Goal: Task Accomplishment & Management: Manage account settings

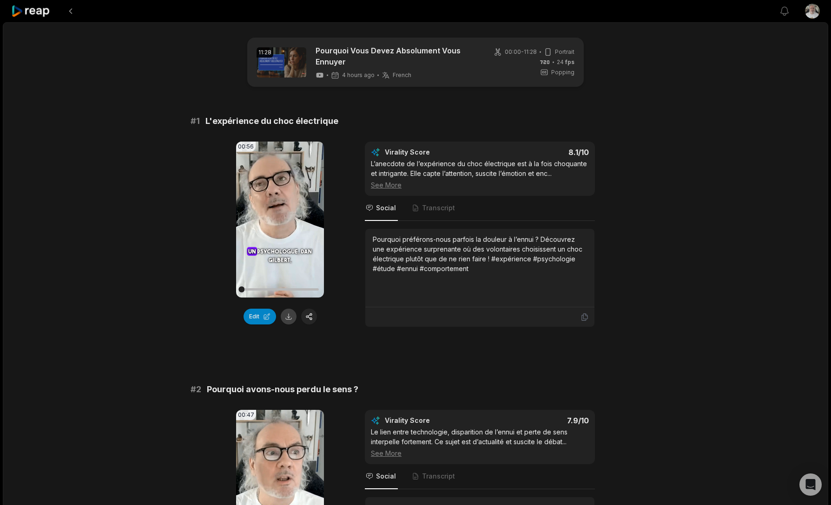
click at [288, 316] on button at bounding box center [289, 317] width 16 height 16
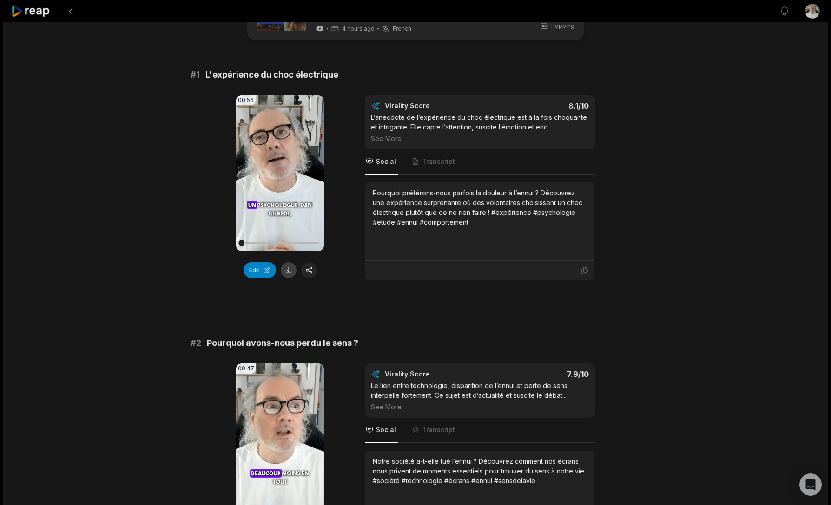
click at [289, 274] on button at bounding box center [289, 271] width 16 height 16
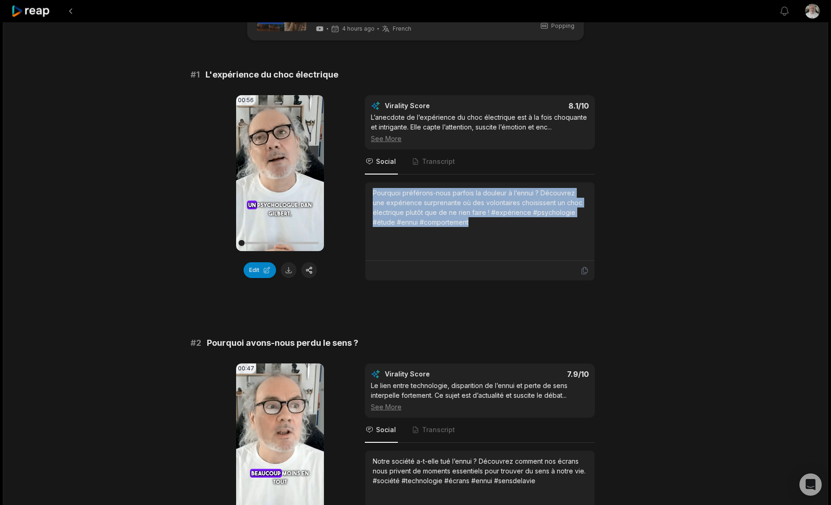
drag, startPoint x: 482, startPoint y: 228, endPoint x: 370, endPoint y: 195, distance: 116.6
click at [370, 195] on div "Pourquoi préférons-nous parfois la douleur à l’ennui ? Découvrez une expérience…" at bounding box center [479, 222] width 229 height 79
copy div "Pourquoi préférons-nous parfois la douleur à l’ennui ? Découvrez une expérience…"
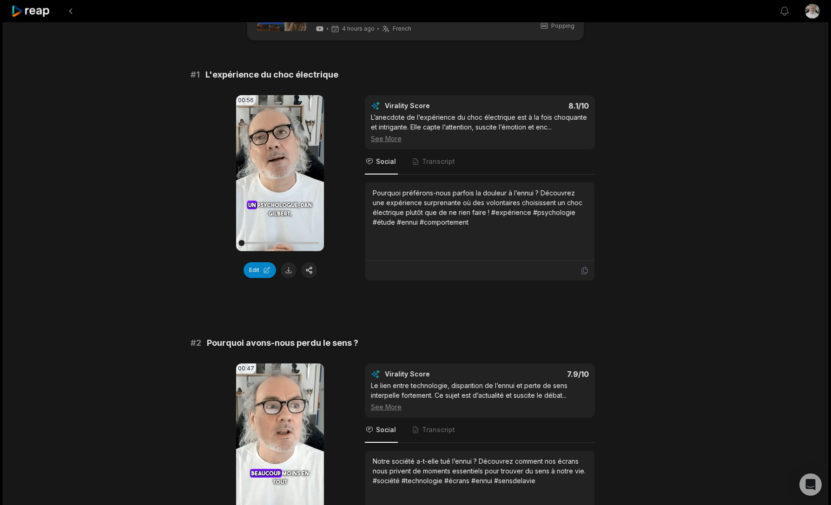
click at [67, 11] on button at bounding box center [70, 11] width 17 height 17
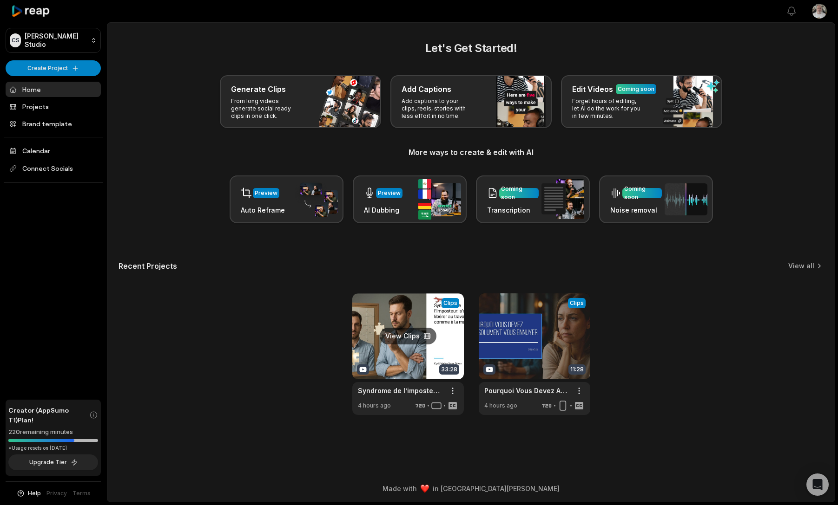
click at [408, 366] on link at bounding box center [408, 355] width 112 height 122
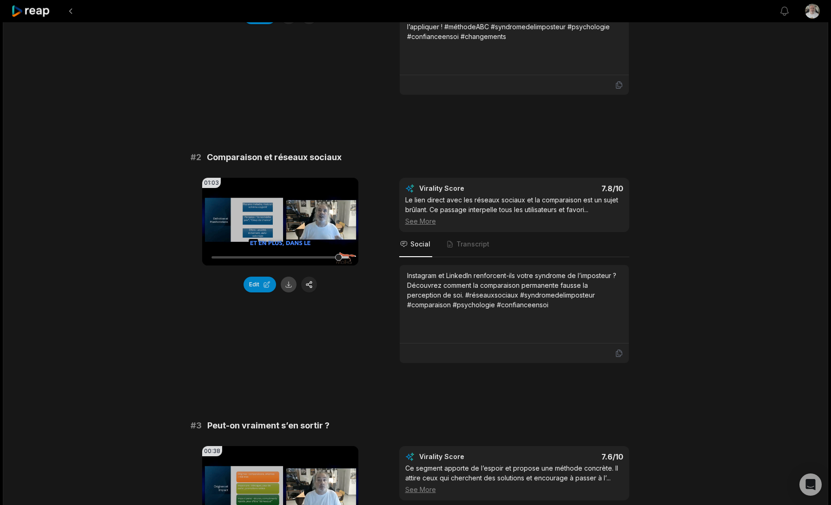
click at [287, 283] on button at bounding box center [289, 285] width 16 height 16
click at [509, 304] on div "Instagram et LinkedIn renforcent-ils votre syndrome de l’imposteur ? Découvrez …" at bounding box center [514, 290] width 214 height 39
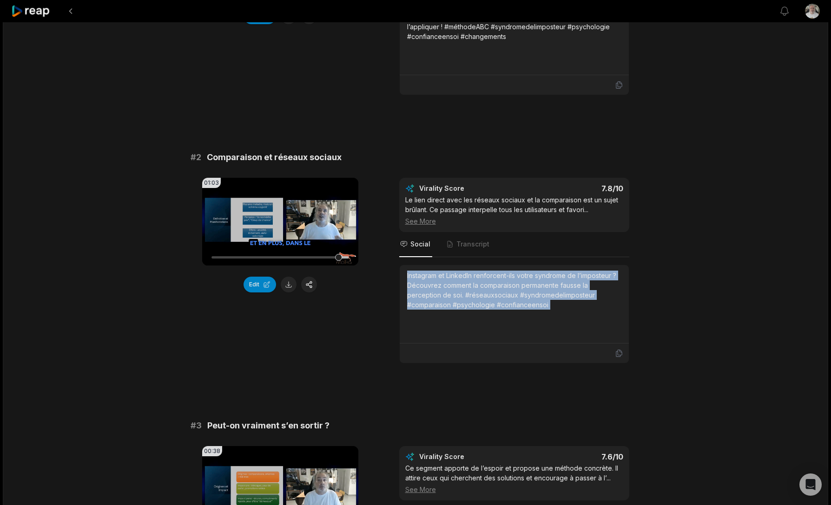
drag, startPoint x: 509, startPoint y: 304, endPoint x: 403, endPoint y: 274, distance: 109.6
click at [407, 277] on div "Instagram et LinkedIn renforcent-ils votre syndrome de l’imposteur ? Découvrez …" at bounding box center [514, 290] width 214 height 39
copy div "Instagram et LinkedIn renforcent-ils votre syndrome de l’imposteur ? Découvrez …"
click at [38, 10] on icon at bounding box center [30, 11] width 39 height 13
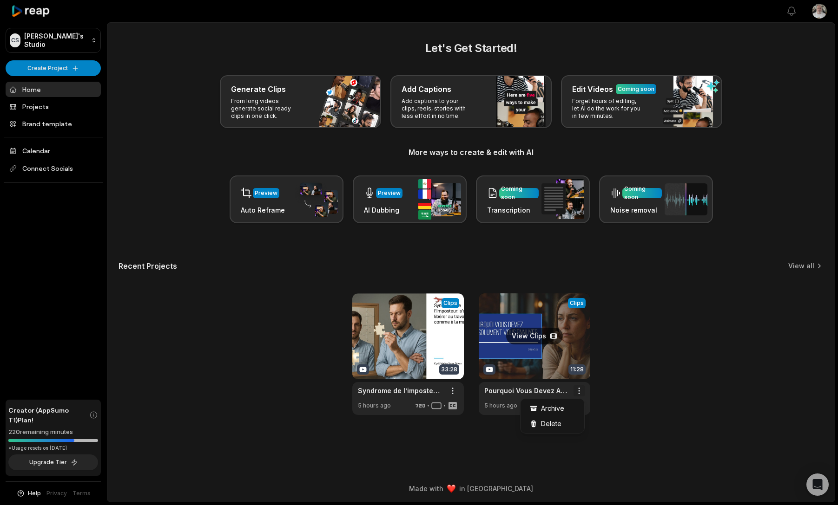
click at [580, 392] on html "CS Cyril's Studio Create Project Home Projects Brand template Calendar Connect …" at bounding box center [419, 252] width 838 height 505
click at [562, 426] on div "Delete" at bounding box center [552, 423] width 60 height 15
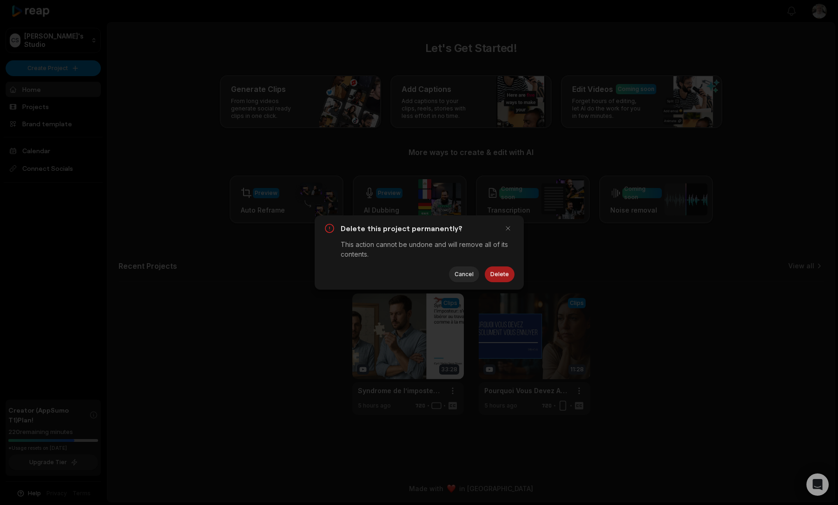
click at [498, 279] on button "Delete" at bounding box center [500, 275] width 30 height 16
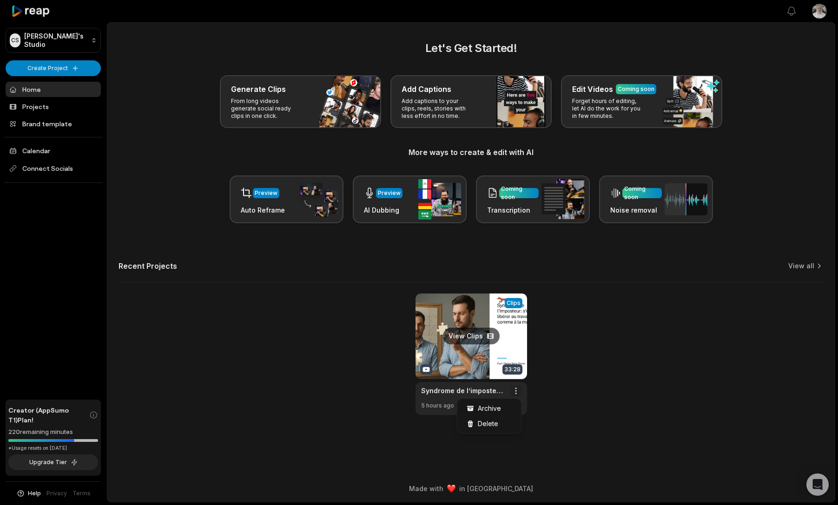
click at [511, 392] on html "CS Cyril's Studio Create Project Home Projects Brand template Calendar Connect …" at bounding box center [419, 252] width 838 height 505
click at [493, 420] on span "Delete" at bounding box center [488, 424] width 20 height 10
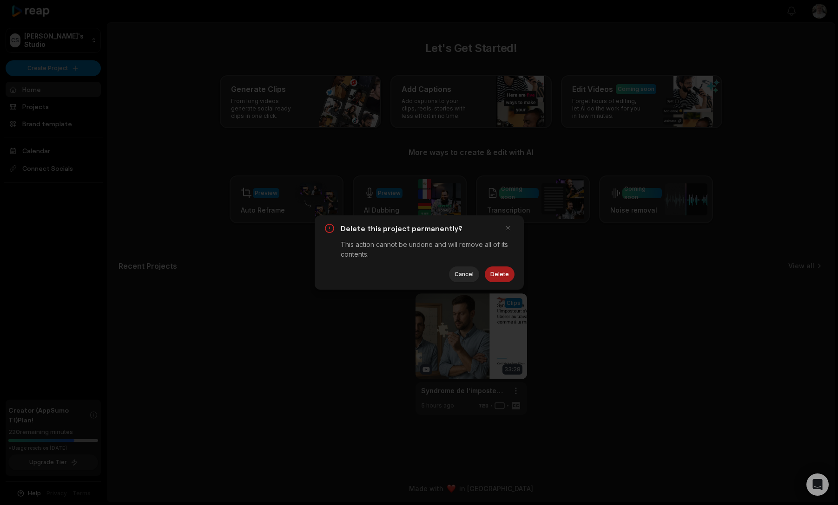
click at [510, 276] on button "Delete" at bounding box center [500, 275] width 30 height 16
